Goal: Transaction & Acquisition: Purchase product/service

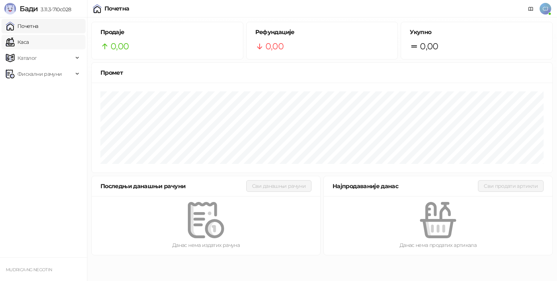
click at [29, 46] on link "Каса" at bounding box center [17, 42] width 23 height 14
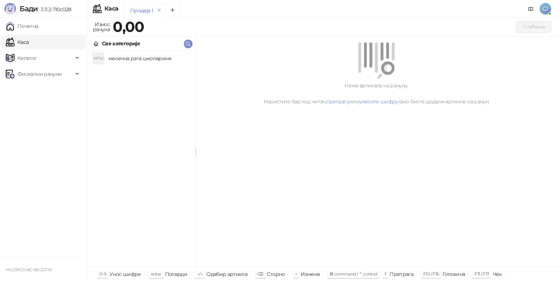
click at [117, 58] on h4 "месечна рата школарине" at bounding box center [148, 59] width 81 height 12
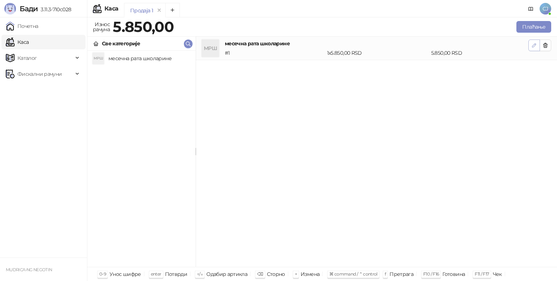
click at [531, 45] on button "button" at bounding box center [534, 46] width 12 height 12
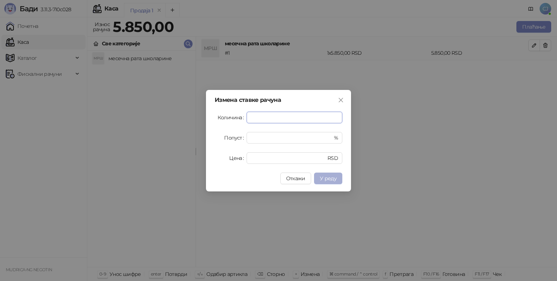
type input "*"
click at [329, 182] on button "У реду" at bounding box center [328, 178] width 28 height 12
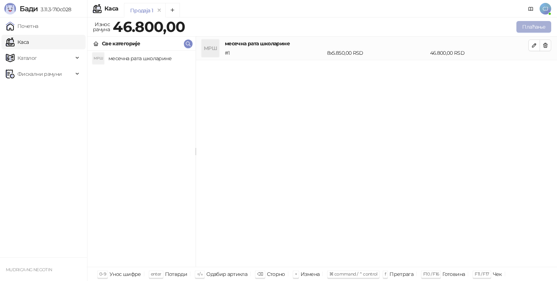
click at [532, 24] on button "Плаћање" at bounding box center [533, 27] width 35 height 12
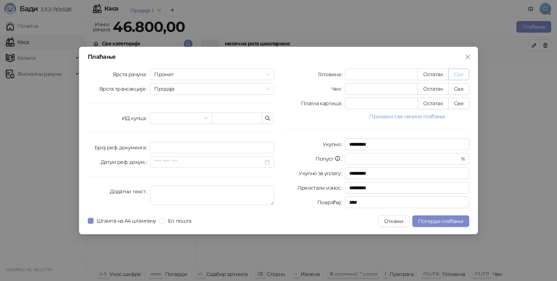
click at [462, 73] on button "Све" at bounding box center [458, 74] width 21 height 12
type input "*****"
type input "****"
click at [434, 220] on span "Потврди плаћање" at bounding box center [440, 221] width 45 height 7
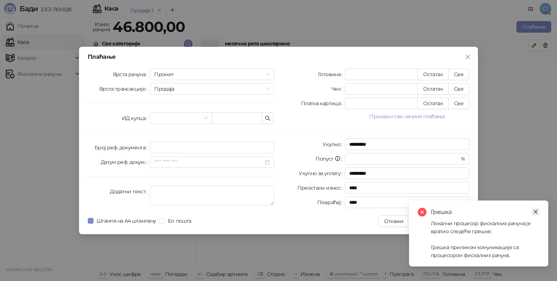
click at [534, 212] on icon "close" at bounding box center [535, 211] width 5 height 5
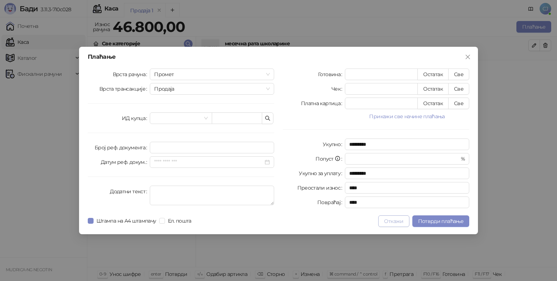
click at [388, 225] on button "Откажи" at bounding box center [393, 221] width 31 height 12
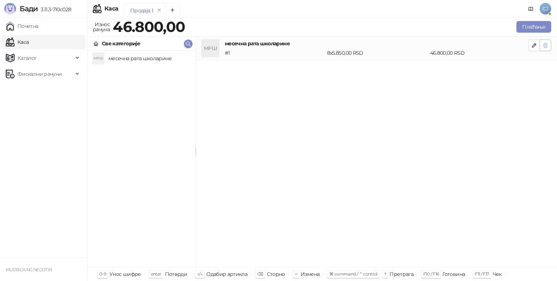
click at [545, 48] on icon "button" at bounding box center [545, 45] width 6 height 6
